Goal: Task Accomplishment & Management: Complete application form

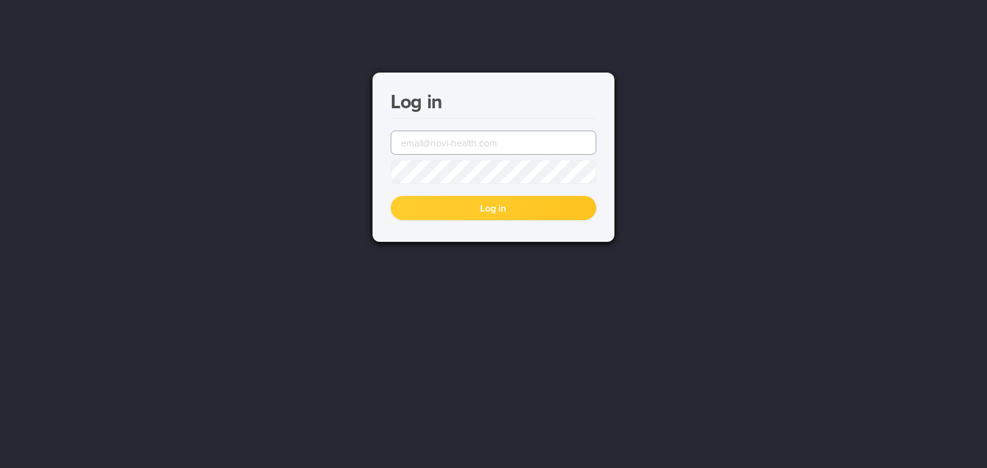
type input "[DOMAIN_NAME][EMAIL_ADDRESS][DOMAIN_NAME]"
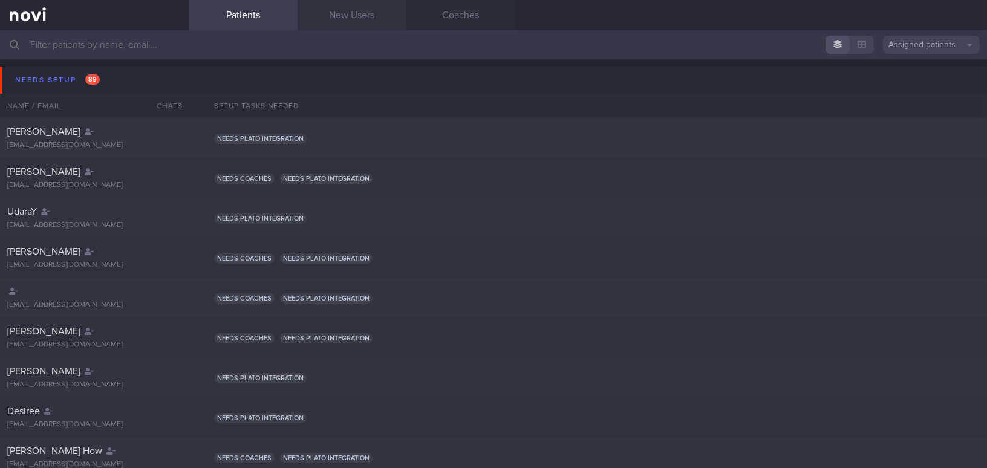
click at [369, 8] on link "New Users" at bounding box center [352, 15] width 109 height 30
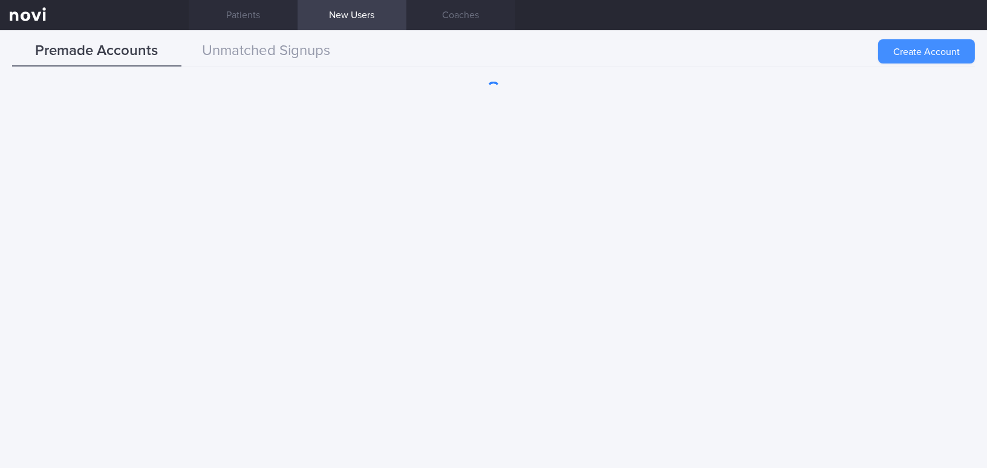
click at [930, 44] on button "Create Account" at bounding box center [926, 51] width 97 height 24
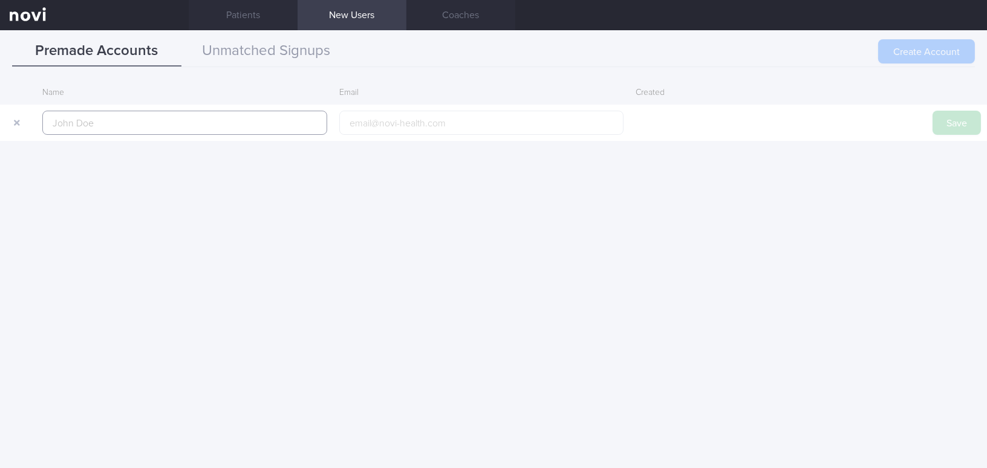
paste input "CHNG KAI SHOU"
type input "CHNG KAI SHOU"
click at [383, 125] on input "email" at bounding box center [481, 123] width 285 height 24
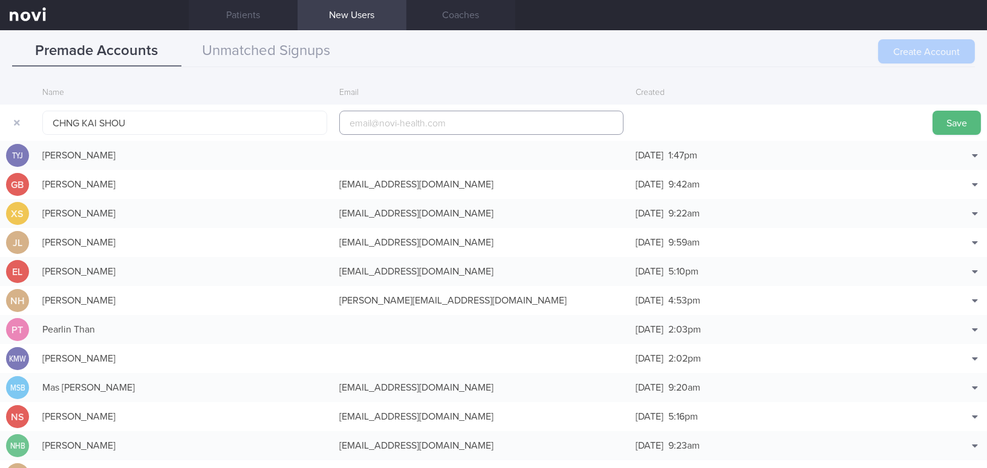
paste input "[EMAIL_ADDRESS][DOMAIN_NAME]"
type input "[EMAIL_ADDRESS][DOMAIN_NAME]"
click at [936, 121] on button "Save" at bounding box center [957, 123] width 48 height 24
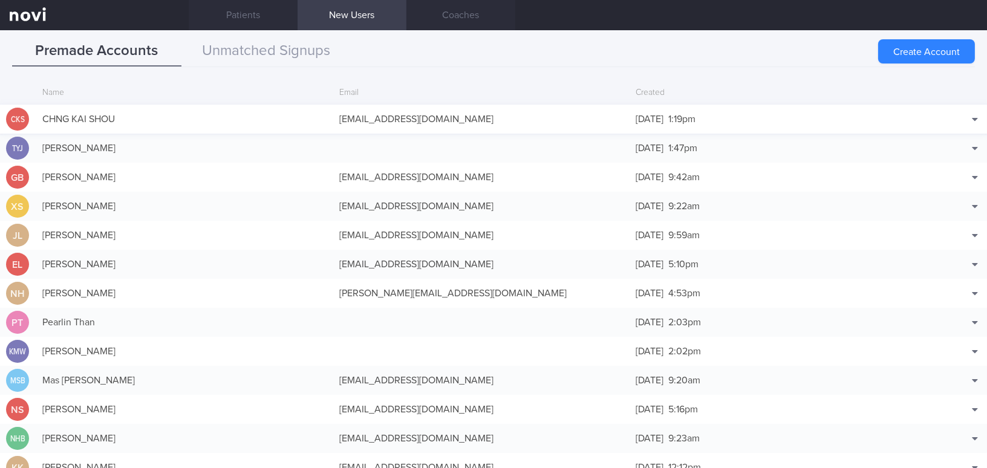
click at [426, 111] on div "[EMAIL_ADDRESS][DOMAIN_NAME]" at bounding box center [481, 119] width 297 height 24
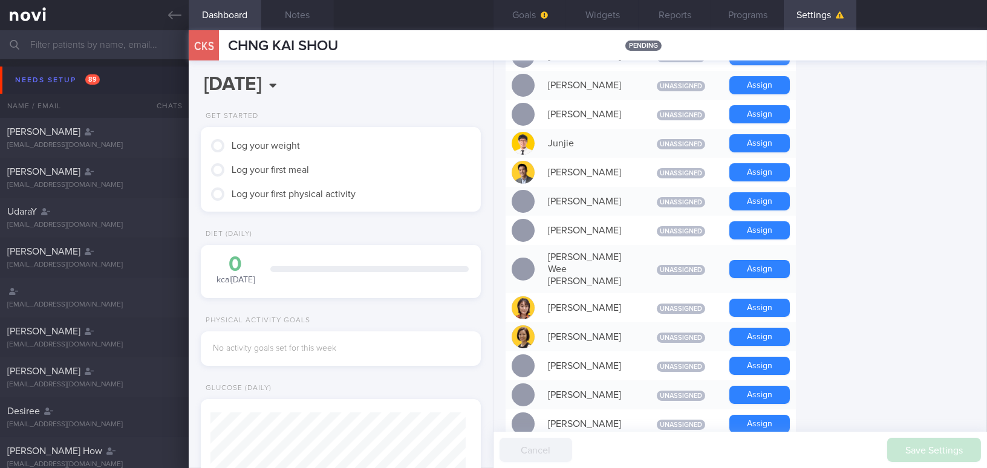
scroll to position [659, 0]
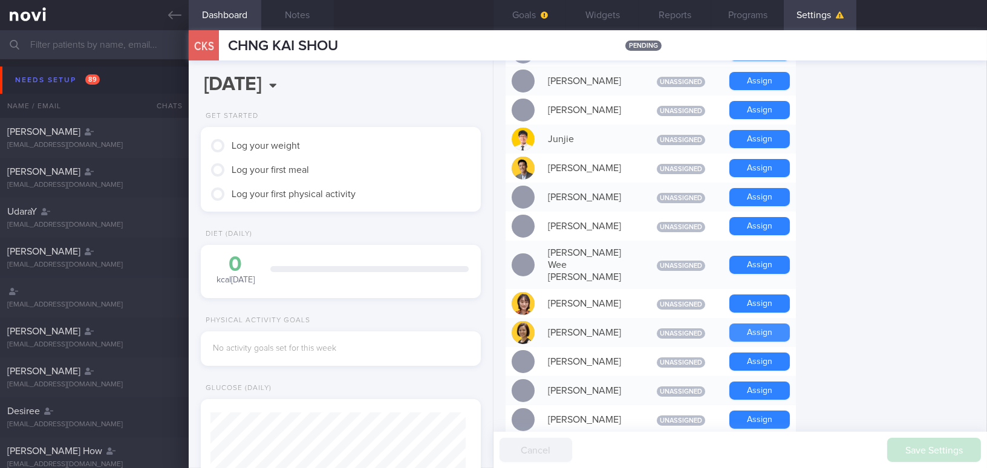
click at [758, 324] on button "Assign" at bounding box center [759, 333] width 60 height 18
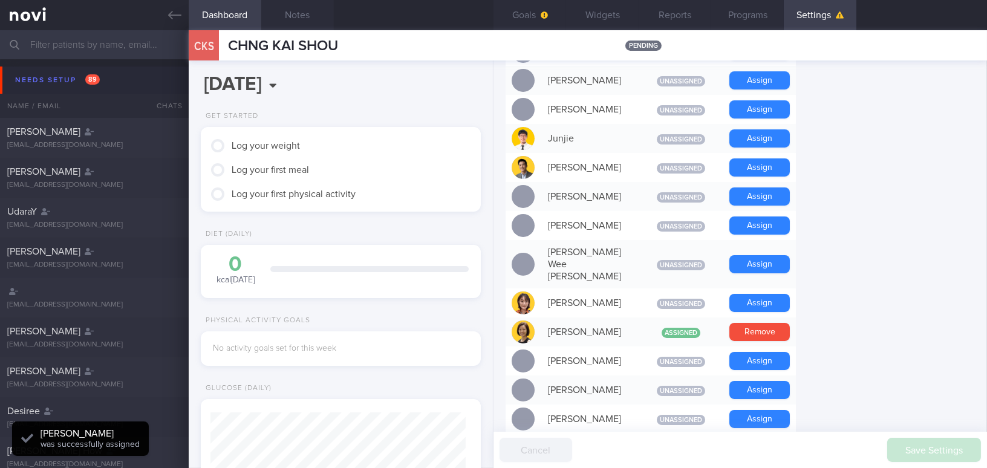
scroll to position [128, 255]
click at [611, 9] on button "Widgets" at bounding box center [602, 15] width 73 height 30
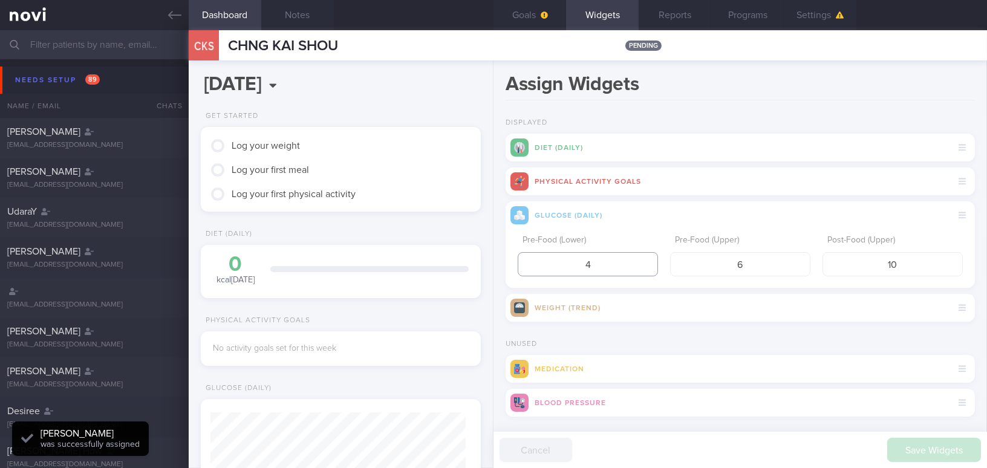
drag, startPoint x: 589, startPoint y: 268, endPoint x: 533, endPoint y: 265, distance: 56.3
click at [533, 265] on input "4" at bounding box center [588, 264] width 140 height 24
type input "3.9"
drag, startPoint x: 761, startPoint y: 264, endPoint x: 683, endPoint y: 267, distance: 77.5
click at [683, 267] on input "6" at bounding box center [740, 264] width 140 height 24
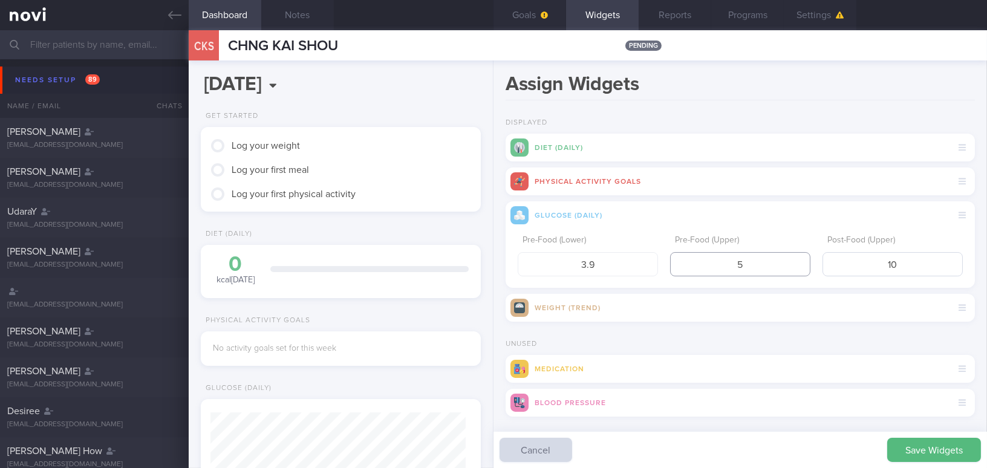
type input "5"
drag, startPoint x: 885, startPoint y: 264, endPoint x: 803, endPoint y: 267, distance: 82.3
click at [803, 267] on div "Pre-Food (Lower) 3.9 Pre-Food (Upper) 5 Post-Food (Upper) 10" at bounding box center [740, 252] width 445 height 47
type input "7.8"
click at [934, 444] on button "Save Widgets" at bounding box center [934, 450] width 94 height 24
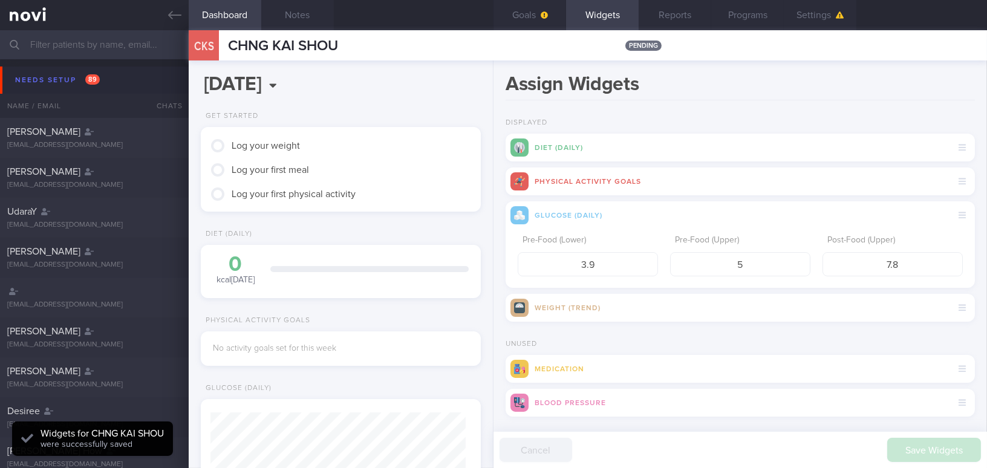
scroll to position [128, 255]
click at [536, 18] on button "Goals" at bounding box center [529, 15] width 73 height 30
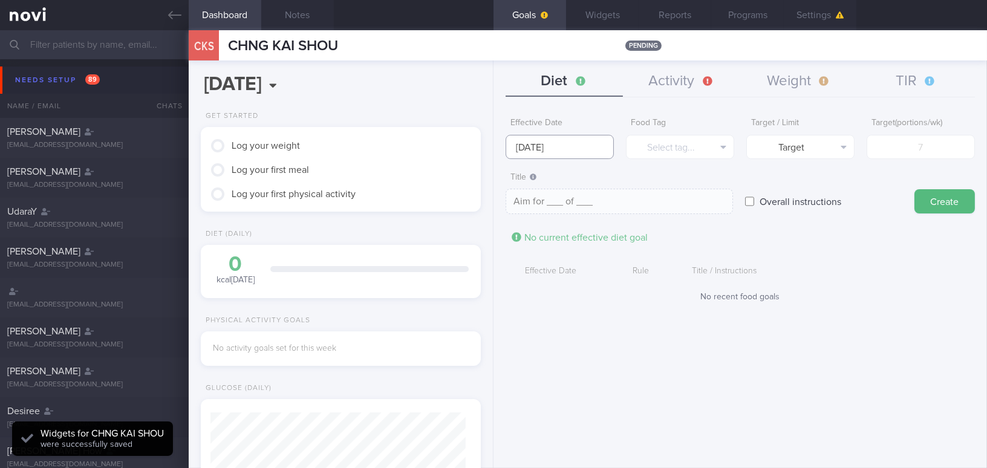
click at [559, 144] on input "[DATE]" at bounding box center [560, 147] width 108 height 24
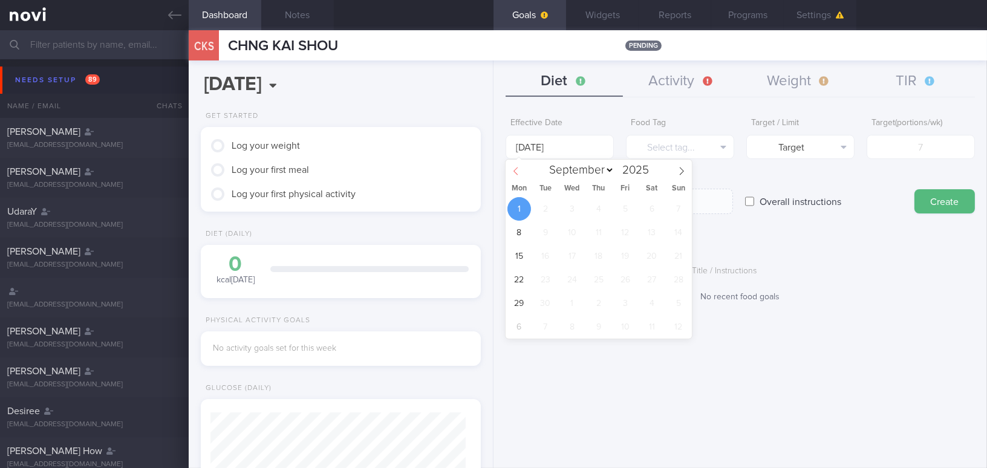
click at [516, 168] on icon at bounding box center [516, 171] width 8 height 8
select select "7"
click at [521, 300] on span "25" at bounding box center [519, 303] width 24 height 24
type input "[DATE]"
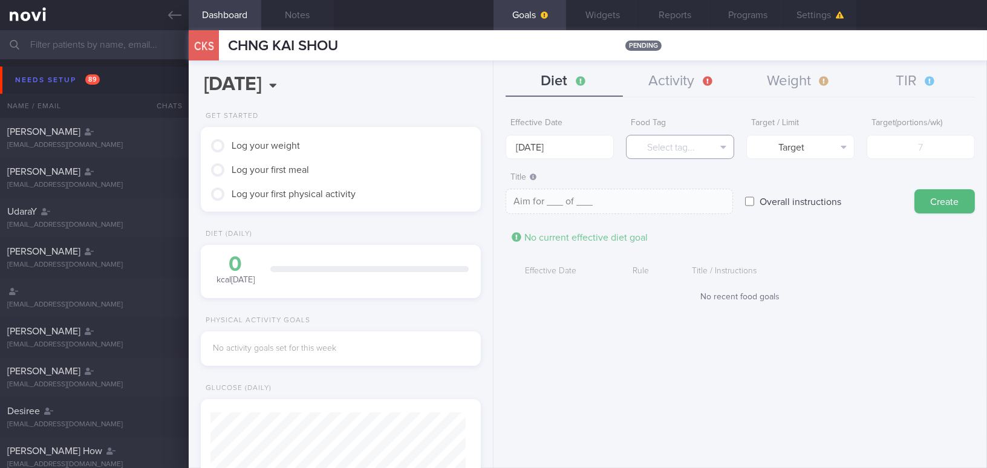
click at [647, 138] on button "Select tag..." at bounding box center [680, 147] width 108 height 24
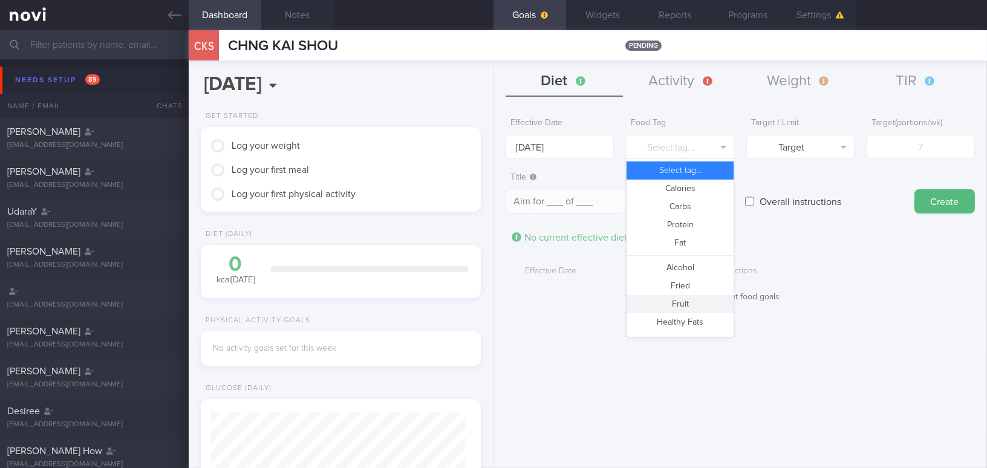
click at [658, 303] on button "Fruit" at bounding box center [680, 304] width 107 height 18
type textarea "Aim for __ portions of fruits per week"
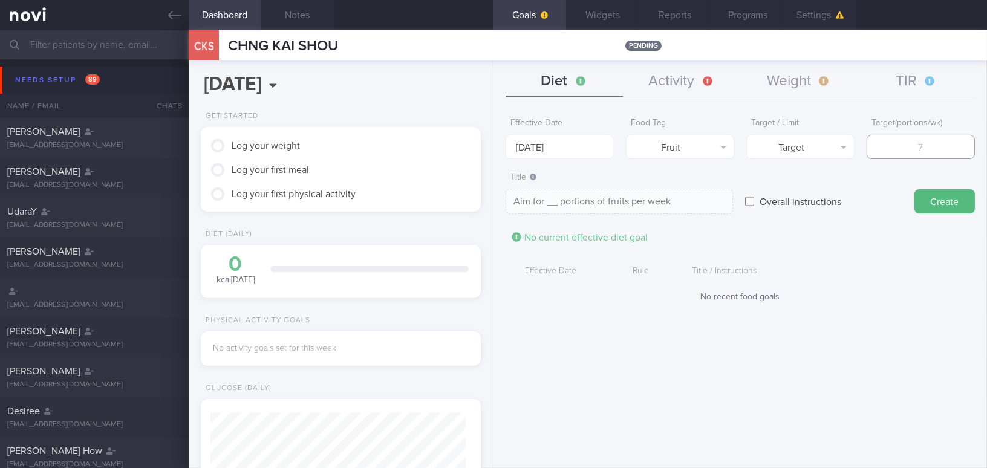
click at [902, 151] on input "number" at bounding box center [921, 147] width 108 height 24
type input "1"
type textarea "Aim for 1 portions of fruits per week"
type input "14"
type textarea "Aim for 14 portions of fruits per week"
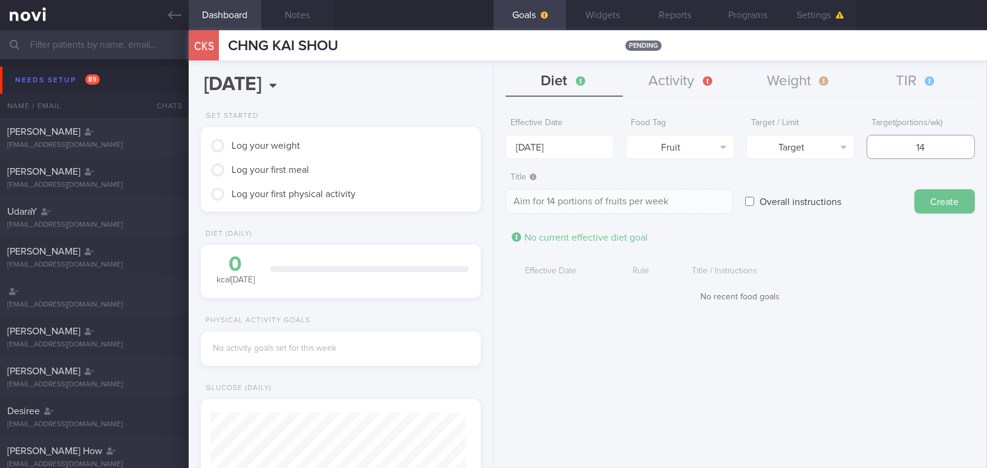
type input "14"
click at [943, 201] on button "Create" at bounding box center [944, 201] width 60 height 24
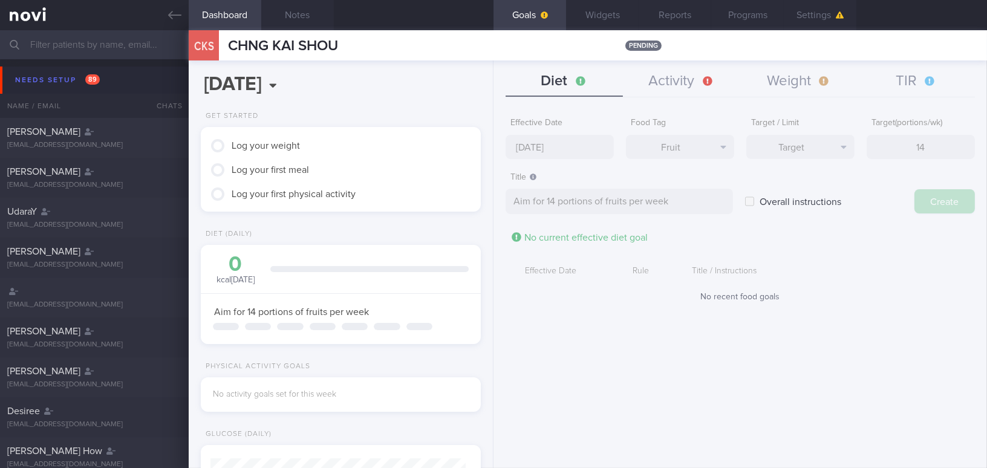
type input "[DATE]"
type textarea "Aim for ___ of ___"
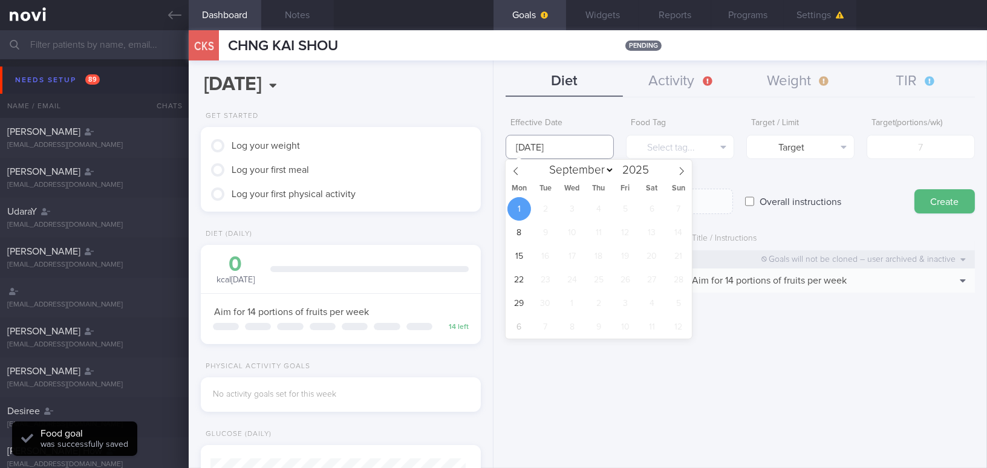
click at [582, 151] on input "[DATE]" at bounding box center [560, 147] width 108 height 24
click at [519, 170] on icon at bounding box center [516, 171] width 8 height 8
select select "7"
click at [524, 299] on span "25" at bounding box center [519, 303] width 24 height 24
type input "[DATE]"
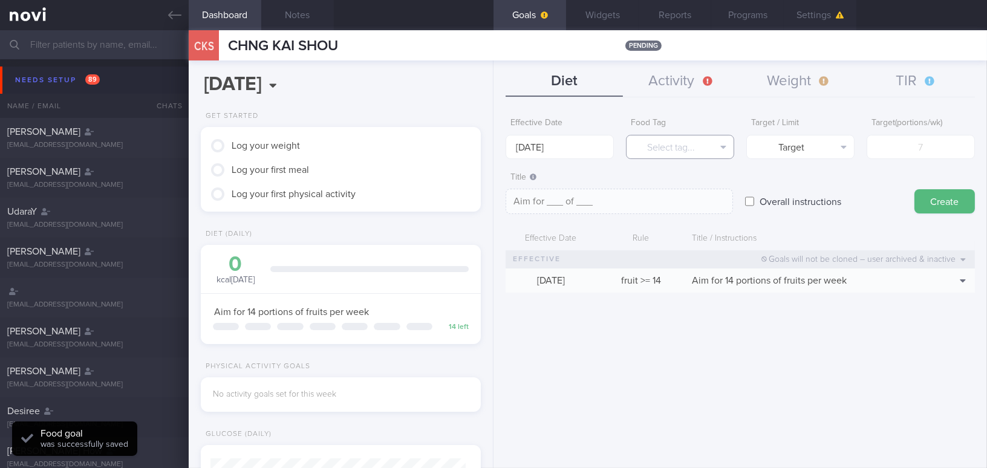
click at [679, 146] on button "Select tag..." at bounding box center [680, 147] width 108 height 24
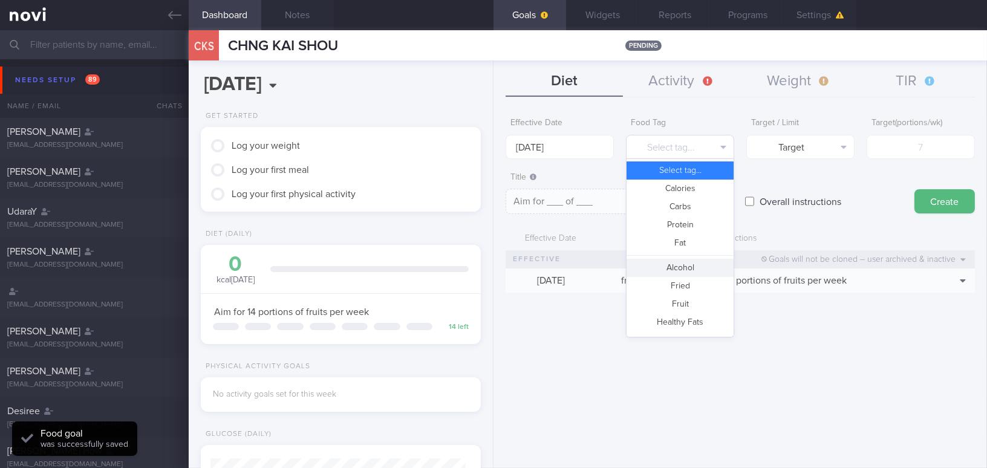
scroll to position [321, 0]
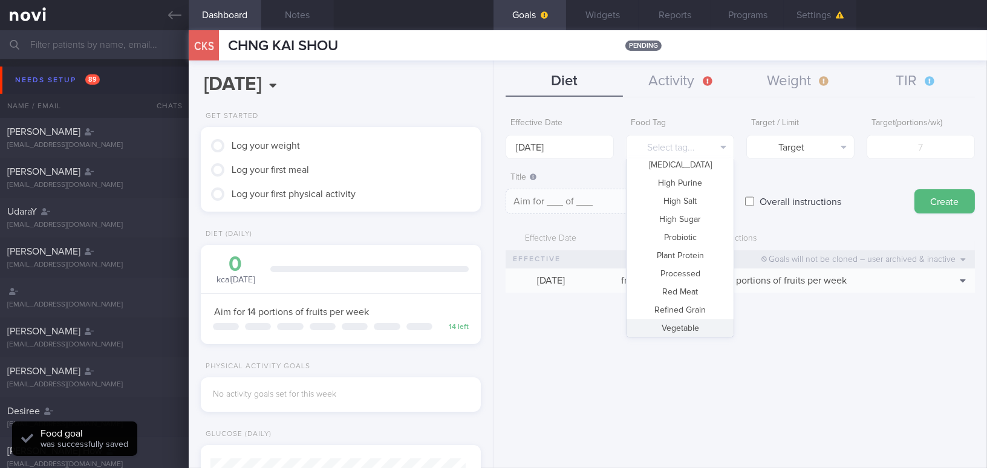
click at [692, 326] on button "Vegetable" at bounding box center [680, 328] width 107 height 18
type textarea "Aim for __ portions of vegetables per week"
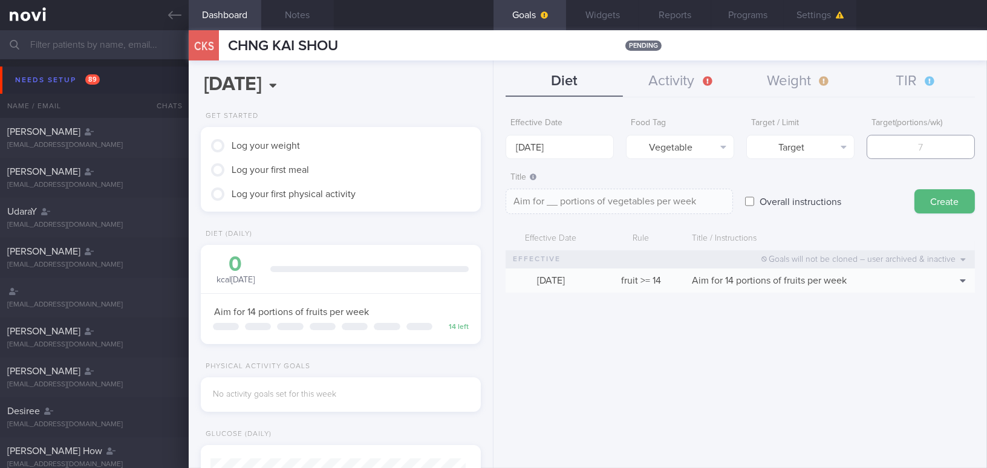
click at [951, 143] on input "number" at bounding box center [921, 147] width 108 height 24
type input "1"
type textarea "Aim for 1 portions of vegetables per week"
type input "14"
type textarea "Aim for 14 portions of vegetables per week"
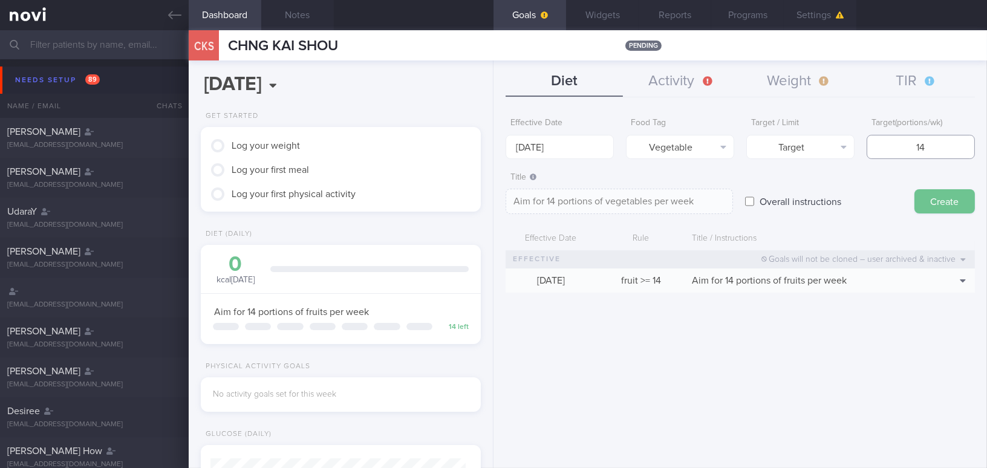
type input "14"
click at [949, 194] on button "Create" at bounding box center [944, 201] width 60 height 24
type input "[DATE]"
type textarea "Aim for ___ of ___"
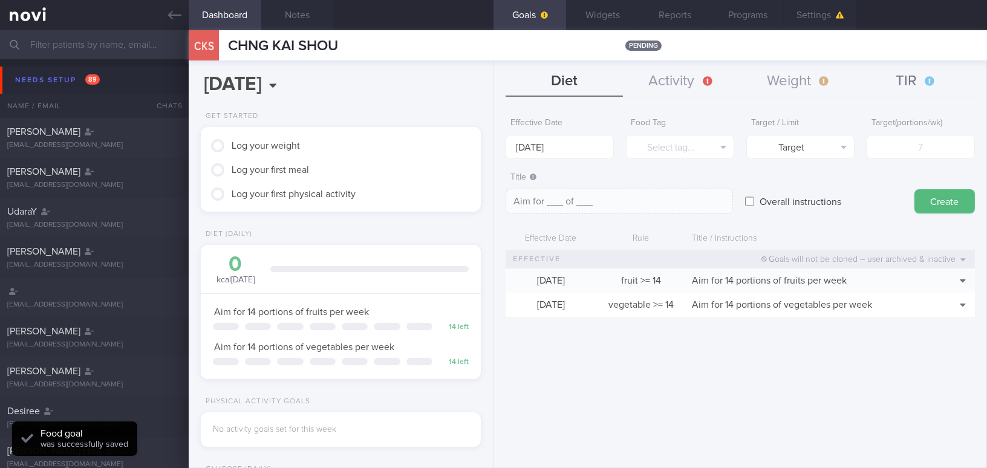
click at [908, 77] on button "TIR" at bounding box center [916, 82] width 117 height 30
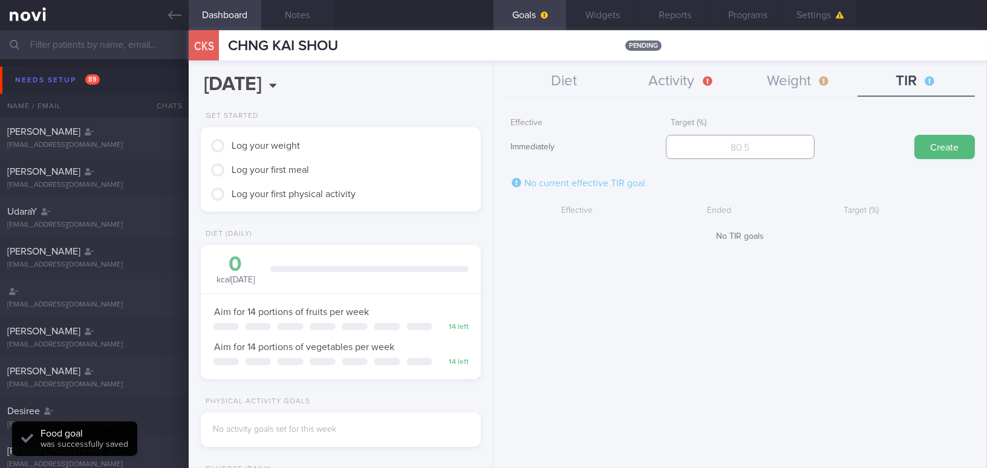
click at [761, 148] on input "number" at bounding box center [740, 147] width 148 height 24
type input "95"
click at [921, 142] on button "Create" at bounding box center [944, 147] width 60 height 24
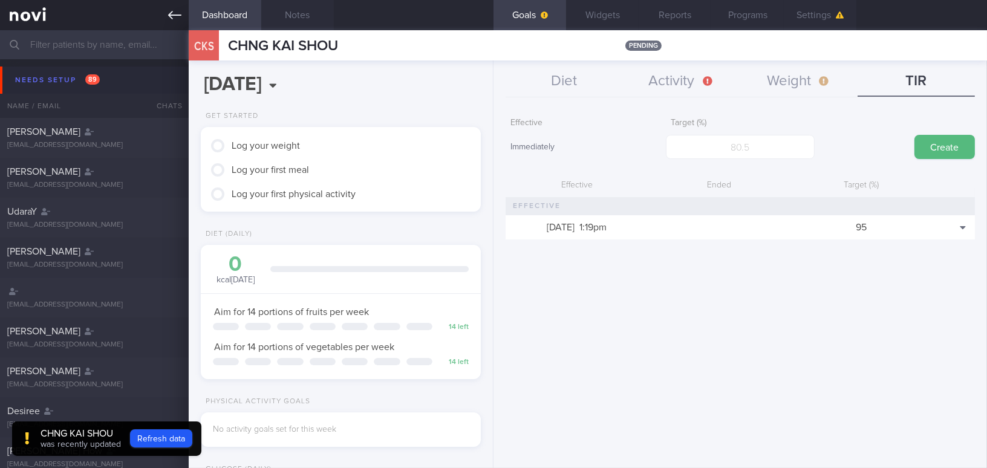
click at [168, 11] on icon at bounding box center [174, 14] width 13 height 13
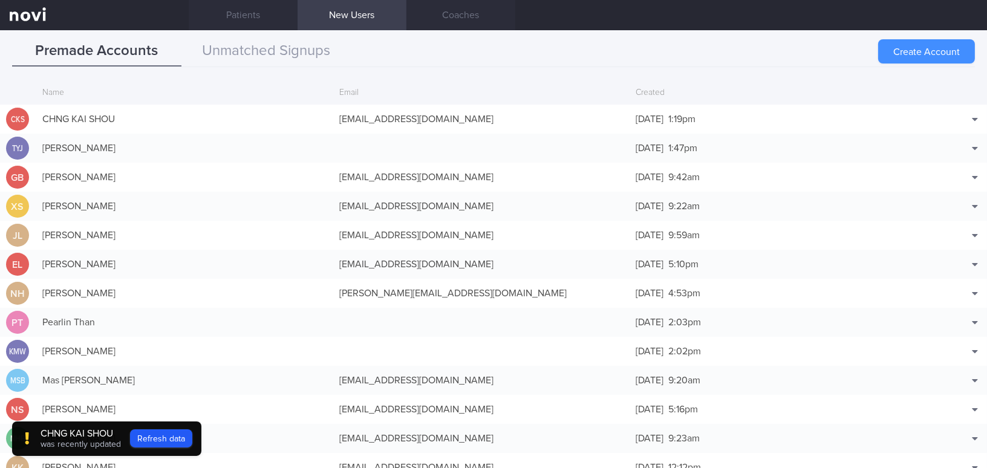
click at [898, 47] on button "Create Account" at bounding box center [926, 51] width 97 height 24
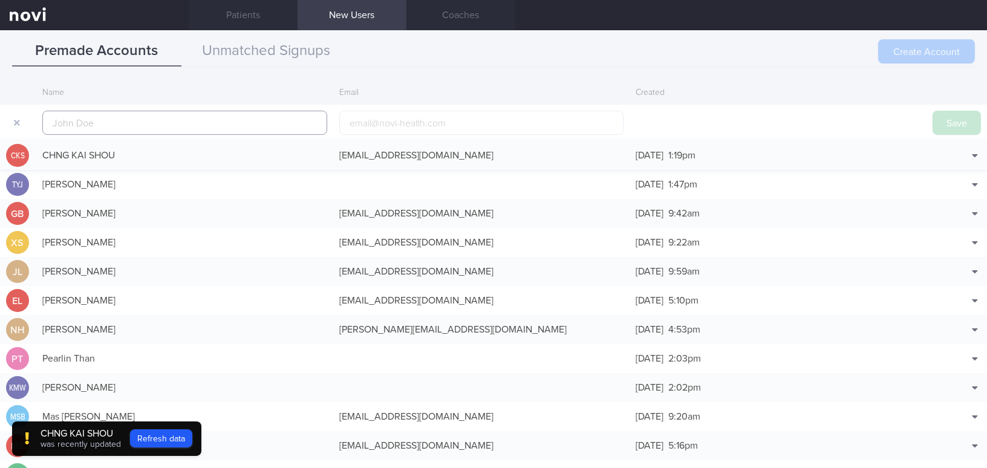
scroll to position [28, 0]
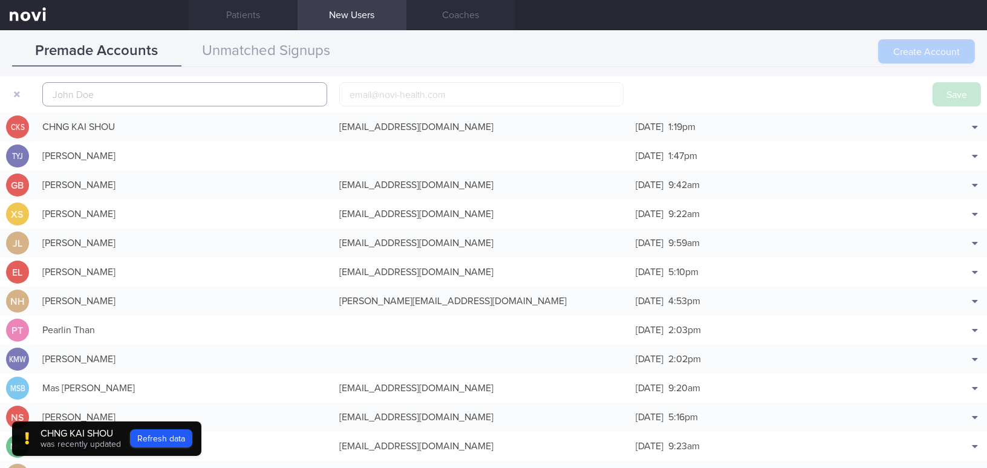
paste input "[PERSON_NAME]"
type input "[PERSON_NAME]"
click at [356, 95] on input "email" at bounding box center [481, 94] width 285 height 24
paste input "[EMAIL_ADDRESS][DOMAIN_NAME]"
type input "[EMAIL_ADDRESS][DOMAIN_NAME]"
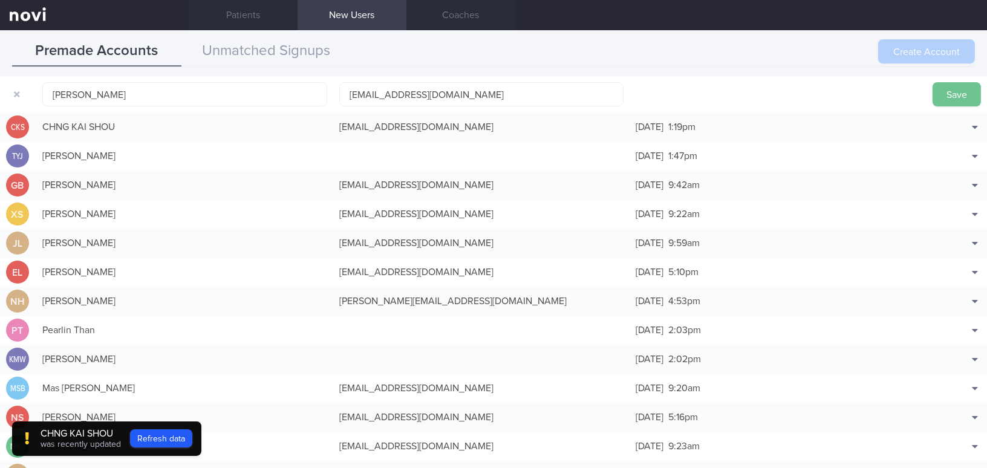
click at [947, 99] on button "Save" at bounding box center [957, 94] width 48 height 24
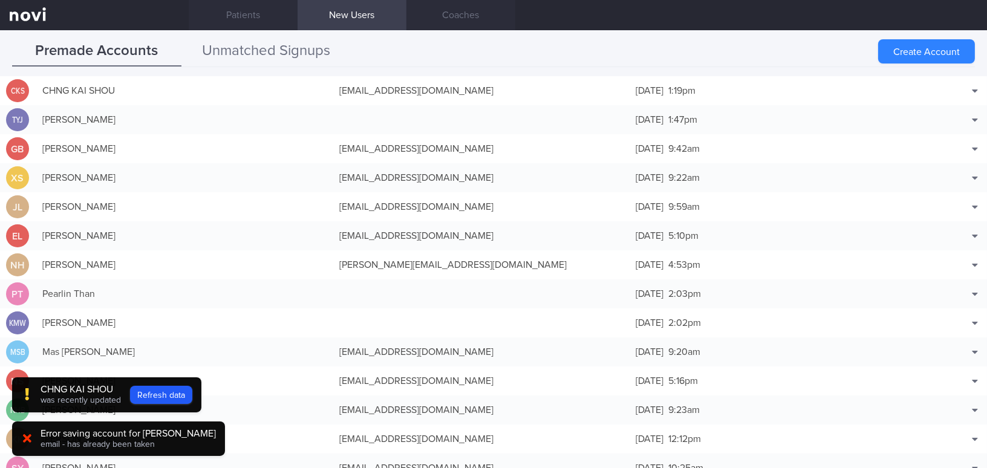
click at [310, 54] on button "Unmatched Signups" at bounding box center [265, 51] width 169 height 30
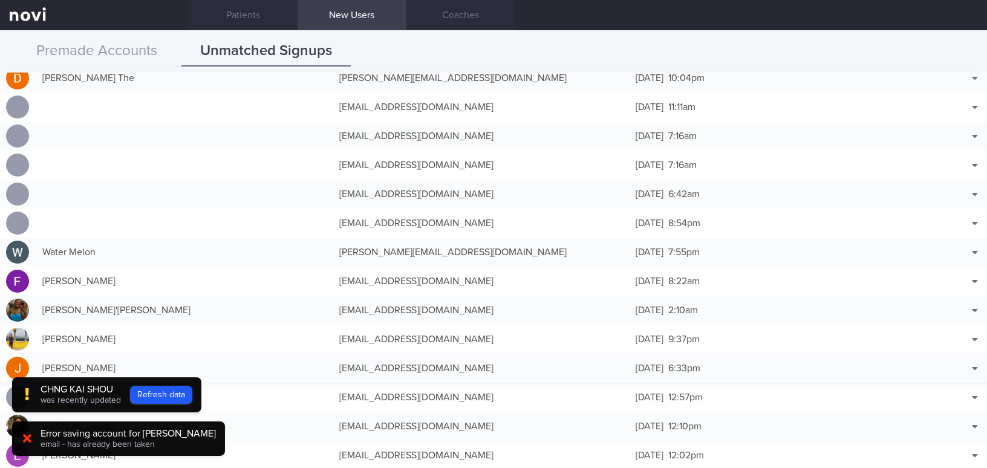
scroll to position [1319, 0]
click at [169, 391] on button "Refresh data" at bounding box center [161, 395] width 62 height 18
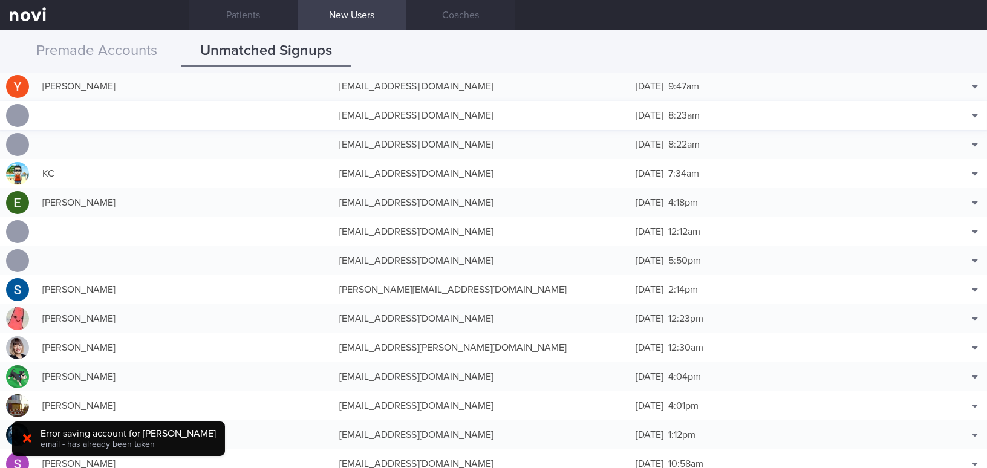
scroll to position [1979, 0]
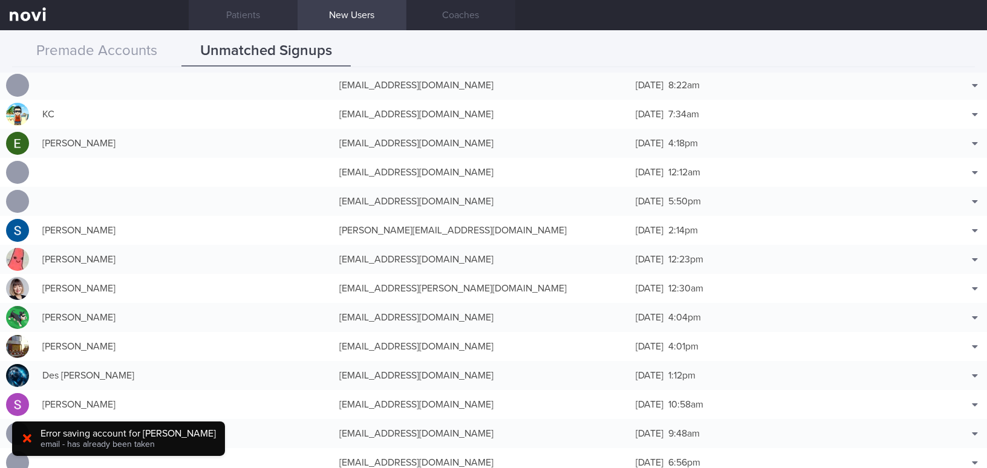
click at [256, 15] on link "Patients" at bounding box center [243, 15] width 109 height 30
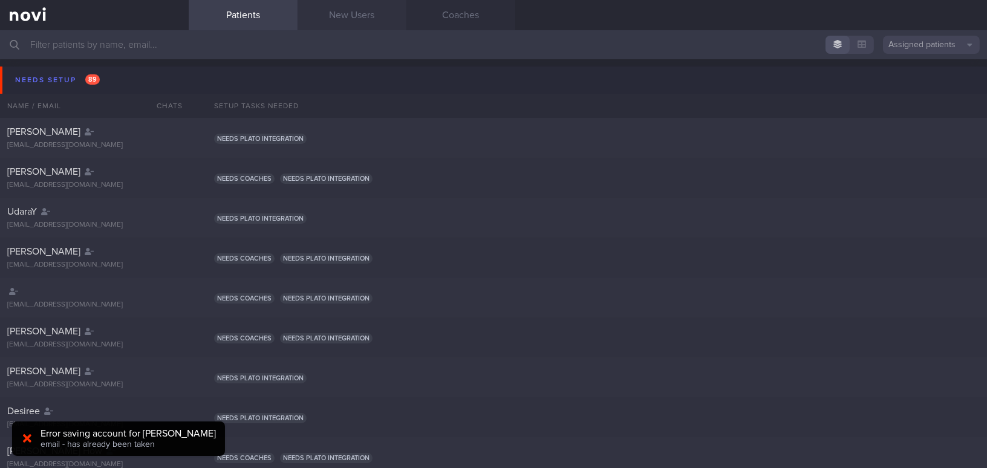
click at [374, 13] on link "New Users" at bounding box center [352, 15] width 109 height 30
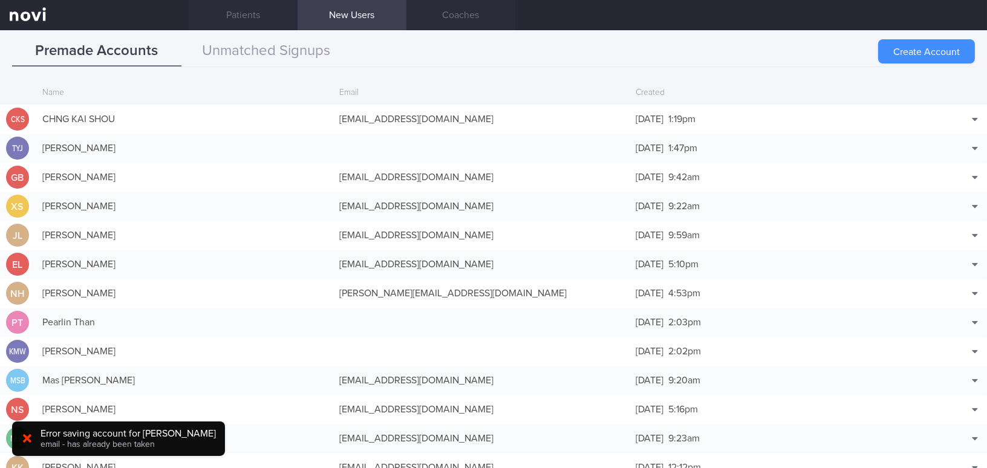
click at [905, 51] on button "Create Account" at bounding box center [926, 51] width 97 height 24
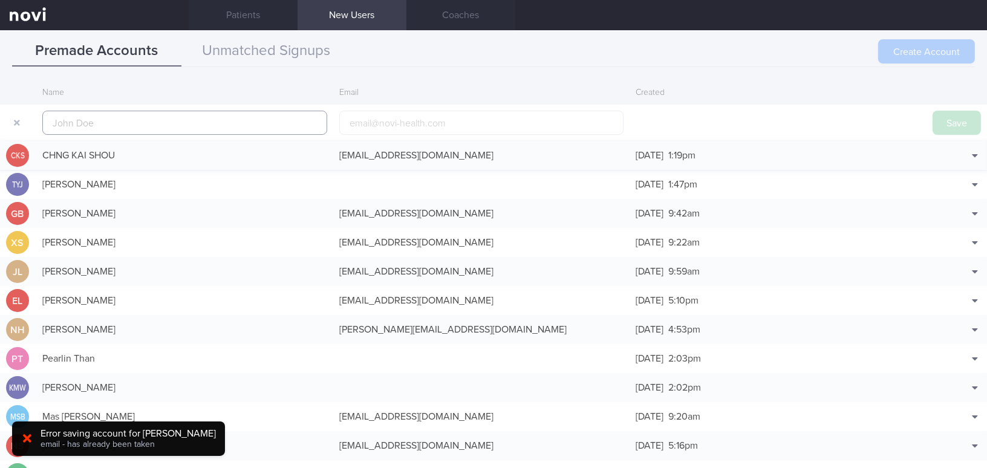
scroll to position [28, 0]
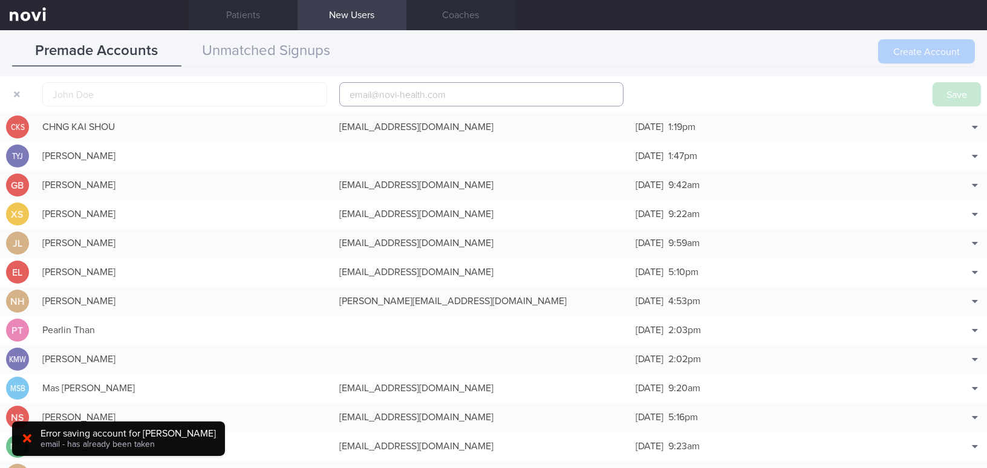
click at [372, 101] on input "email" at bounding box center [481, 94] width 285 height 24
paste input "[EMAIL_ADDRESS][DOMAIN_NAME]"
click at [377, 94] on input "[EMAIL_ADDRESS][DOMAIN_NAME]" at bounding box center [481, 94] width 285 height 24
type input "[EMAIL_ADDRESS][DOMAIN_NAME]"
click at [273, 95] on input "text" at bounding box center [184, 94] width 285 height 24
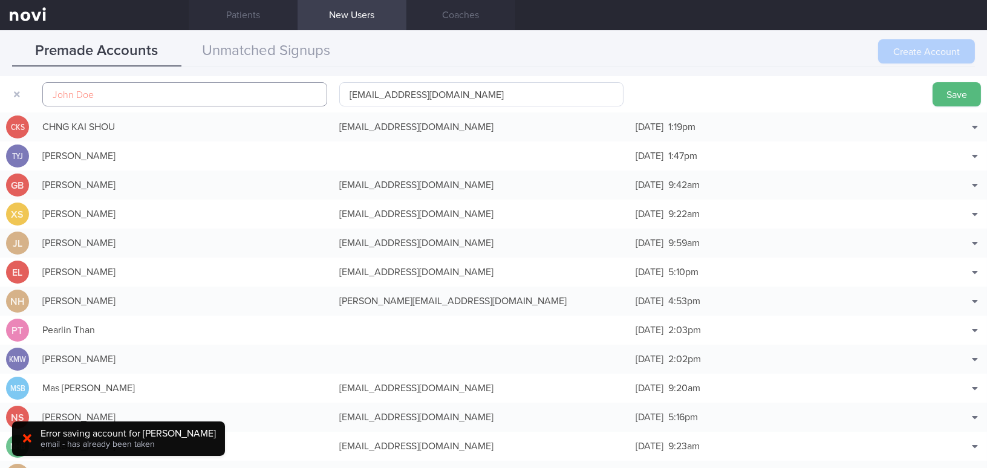
paste input "[PERSON_NAME]"
type input "[PERSON_NAME]"
click at [956, 89] on button "Save" at bounding box center [957, 94] width 48 height 24
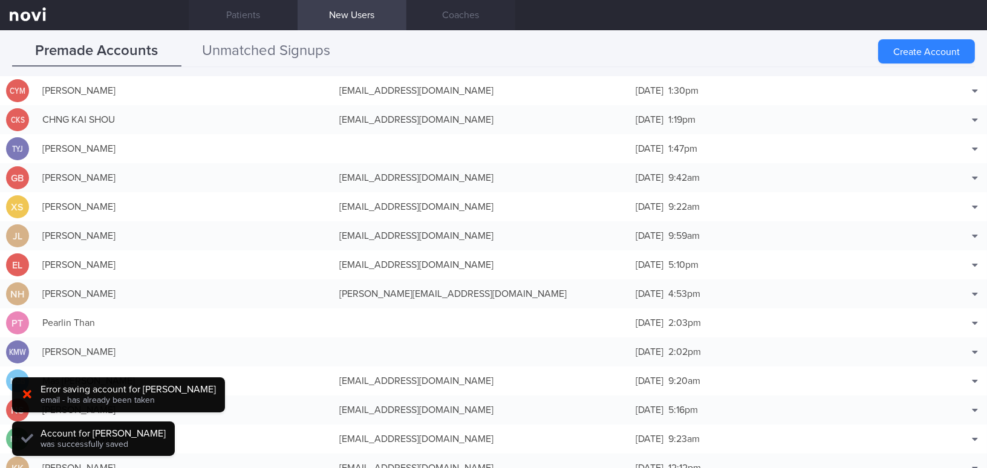
click at [300, 48] on button "Unmatched Signups" at bounding box center [265, 51] width 169 height 30
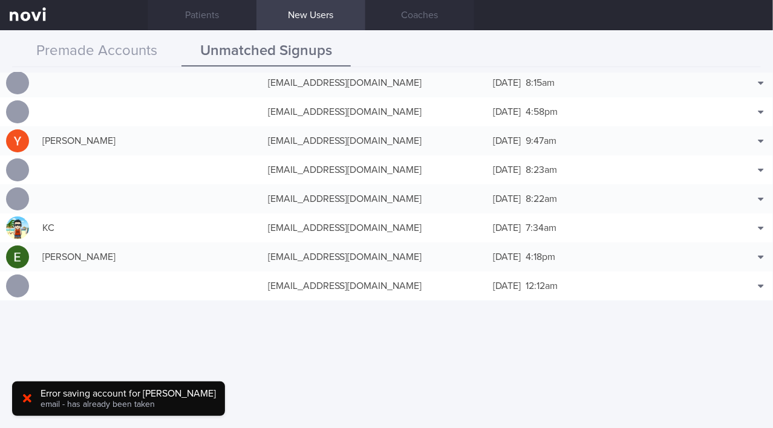
scroll to position [1652, 0]
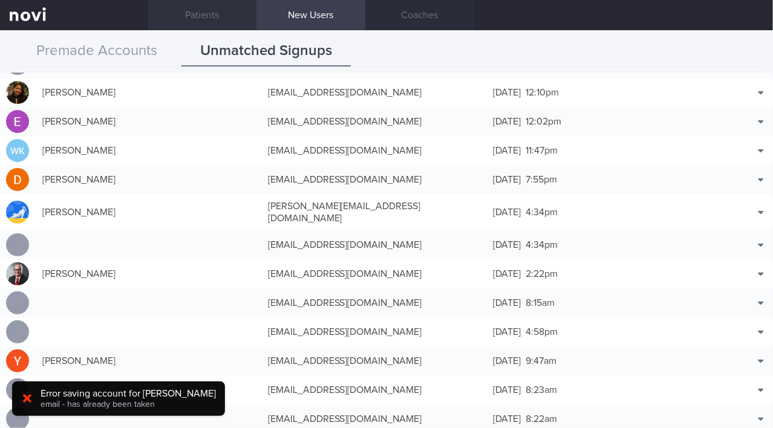
click at [212, 11] on link "Patients" at bounding box center [202, 15] width 109 height 30
